Goal: Information Seeking & Learning: Learn about a topic

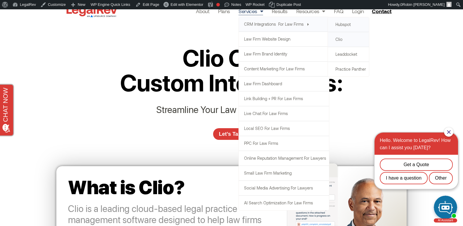
click at [339, 24] on link "Hubspot" at bounding box center [348, 24] width 41 height 15
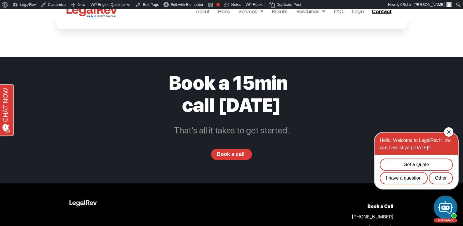
scroll to position [1416, 0]
